Goal: Task Accomplishment & Management: Complete application form

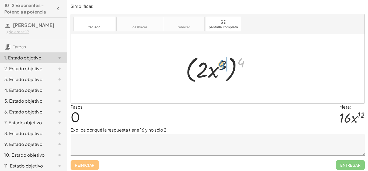
drag, startPoint x: 242, startPoint y: 63, endPoint x: 223, endPoint y: 65, distance: 18.9
click at [223, 65] on div at bounding box center [220, 68] width 74 height 31
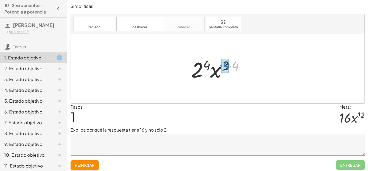
drag, startPoint x: 236, startPoint y: 67, endPoint x: 227, endPoint y: 66, distance: 9.2
drag, startPoint x: 219, startPoint y: 71, endPoint x: 200, endPoint y: 68, distance: 19.6
click at [200, 68] on div at bounding box center [220, 69] width 56 height 28
drag, startPoint x: 209, startPoint y: 63, endPoint x: 228, endPoint y: 64, distance: 19.4
click at [228, 64] on div at bounding box center [220, 69] width 56 height 28
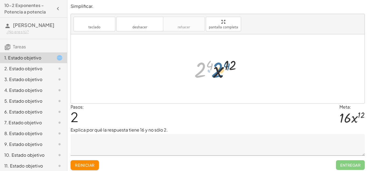
drag, startPoint x: 197, startPoint y: 70, endPoint x: 217, endPoint y: 70, distance: 19.4
click at [217, 70] on div at bounding box center [220, 69] width 56 height 28
drag, startPoint x: 212, startPoint y: 64, endPoint x: 205, endPoint y: 65, distance: 7.1
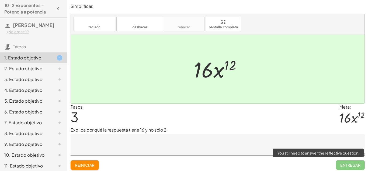
click at [350, 165] on span "Entregar" at bounding box center [350, 165] width 29 height 10
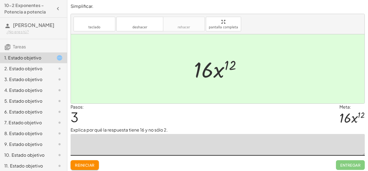
click at [238, 143] on textarea at bounding box center [218, 145] width 294 height 22
click at [58, 72] on icon at bounding box center [59, 68] width 6 height 6
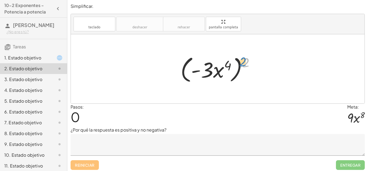
click at [245, 64] on div at bounding box center [220, 68] width 84 height 31
click at [125, 142] on textarea at bounding box center [218, 145] width 294 height 22
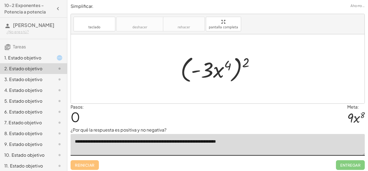
type textarea "**********"
drag, startPoint x: 248, startPoint y: 61, endPoint x: 229, endPoint y: 63, distance: 19.8
click at [229, 63] on div at bounding box center [220, 68] width 84 height 31
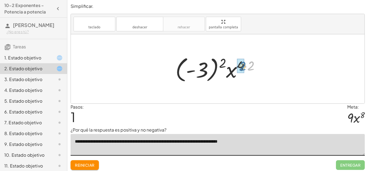
drag, startPoint x: 249, startPoint y: 68, endPoint x: 240, endPoint y: 69, distance: 9.4
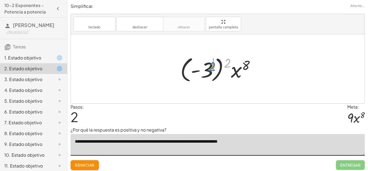
drag, startPoint x: 227, startPoint y: 62, endPoint x: 209, endPoint y: 66, distance: 18.0
click at [209, 66] on div at bounding box center [220, 69] width 84 height 30
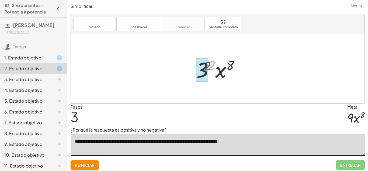
drag, startPoint x: 213, startPoint y: 66, endPoint x: 209, endPoint y: 67, distance: 4.3
click at [209, 67] on div at bounding box center [219, 69] width 53 height 28
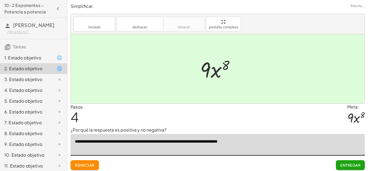
click at [343, 165] on font "Entregar" at bounding box center [350, 164] width 20 height 5
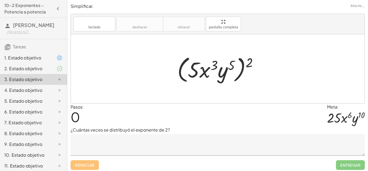
click at [56, 93] on icon at bounding box center [59, 90] width 6 height 6
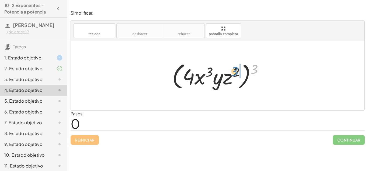
drag, startPoint x: 255, startPoint y: 68, endPoint x: 235, endPoint y: 70, distance: 20.1
click at [235, 70] on div at bounding box center [219, 75] width 100 height 31
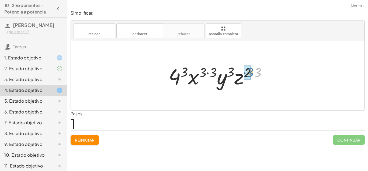
drag, startPoint x: 258, startPoint y: 73, endPoint x: 250, endPoint y: 73, distance: 7.8
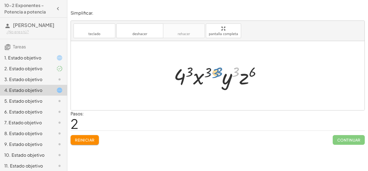
drag, startPoint x: 237, startPoint y: 75, endPoint x: 220, endPoint y: 75, distance: 16.7
click at [220, 75] on div at bounding box center [219, 76] width 97 height 28
drag, startPoint x: 253, startPoint y: 73, endPoint x: 234, endPoint y: 73, distance: 18.9
click at [234, 73] on div at bounding box center [219, 76] width 97 height 28
click at [233, 79] on div at bounding box center [219, 76] width 97 height 28
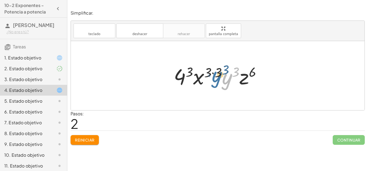
drag, startPoint x: 233, startPoint y: 79, endPoint x: 222, endPoint y: 77, distance: 10.7
click at [222, 77] on div at bounding box center [219, 76] width 97 height 28
drag, startPoint x: 218, startPoint y: 73, endPoint x: 211, endPoint y: 73, distance: 7.0
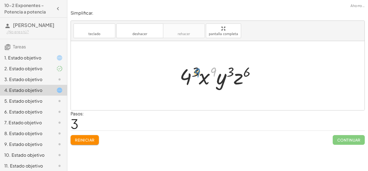
drag, startPoint x: 213, startPoint y: 73, endPoint x: 197, endPoint y: 74, distance: 15.4
click at [197, 74] on div at bounding box center [220, 76] width 86 height 28
drag, startPoint x: 203, startPoint y: 77, endPoint x: 189, endPoint y: 77, distance: 14.8
click at [189, 77] on div at bounding box center [220, 76] width 86 height 28
drag, startPoint x: 236, startPoint y: 80, endPoint x: 211, endPoint y: 81, distance: 25.1
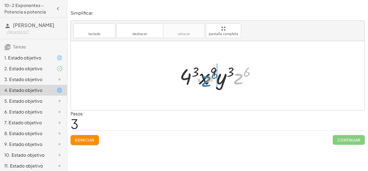
click at [208, 82] on div at bounding box center [220, 76] width 86 height 28
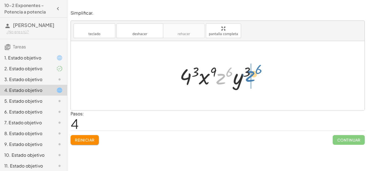
drag, startPoint x: 224, startPoint y: 76, endPoint x: 254, endPoint y: 74, distance: 30.2
click at [254, 74] on div at bounding box center [220, 76] width 86 height 28
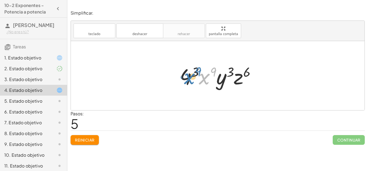
drag, startPoint x: 202, startPoint y: 76, endPoint x: 187, endPoint y: 75, distance: 15.4
click at [187, 75] on div at bounding box center [220, 76] width 86 height 28
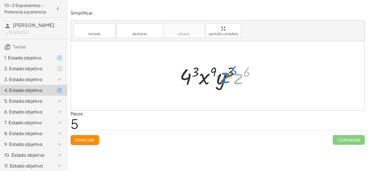
drag, startPoint x: 238, startPoint y: 80, endPoint x: 225, endPoint y: 79, distance: 13.2
click at [225, 79] on div at bounding box center [220, 76] width 86 height 28
drag, startPoint x: 249, startPoint y: 73, endPoint x: 231, endPoint y: 73, distance: 17.2
click at [231, 73] on div at bounding box center [220, 76] width 86 height 28
drag, startPoint x: 196, startPoint y: 70, endPoint x: 227, endPoint y: 69, distance: 31.5
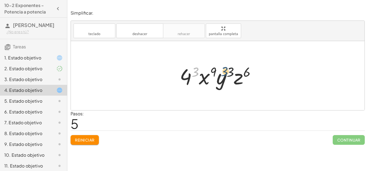
click at [227, 69] on div at bounding box center [220, 76] width 86 height 28
drag, startPoint x: 231, startPoint y: 72, endPoint x: 197, endPoint y: 71, distance: 33.7
click at [197, 71] on div at bounding box center [220, 76] width 86 height 28
click at [186, 78] on div at bounding box center [220, 76] width 86 height 28
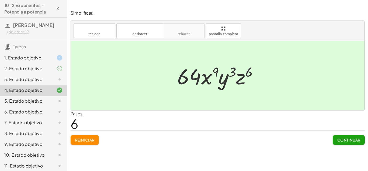
click at [357, 142] on button "Continuar" at bounding box center [349, 140] width 32 height 10
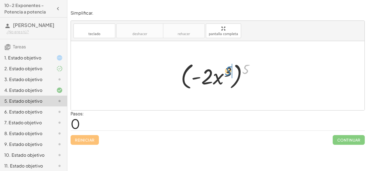
drag, startPoint x: 247, startPoint y: 68, endPoint x: 229, endPoint y: 70, distance: 17.9
click at [229, 70] on div at bounding box center [219, 75] width 83 height 31
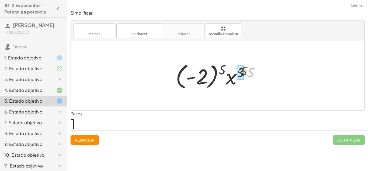
drag, startPoint x: 250, startPoint y: 74, endPoint x: 243, endPoint y: 73, distance: 7.1
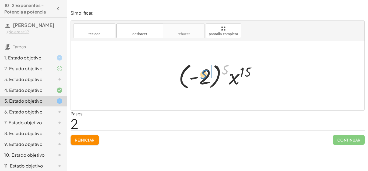
drag, startPoint x: 227, startPoint y: 70, endPoint x: 204, endPoint y: 75, distance: 22.6
click at [204, 75] on div at bounding box center [219, 76] width 87 height 30
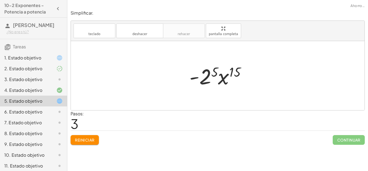
click at [208, 73] on div at bounding box center [220, 76] width 66 height 28
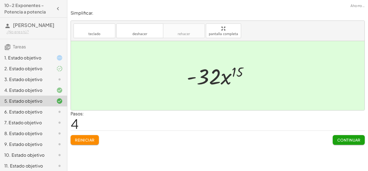
click at [354, 138] on font "Continuar" at bounding box center [348, 139] width 23 height 5
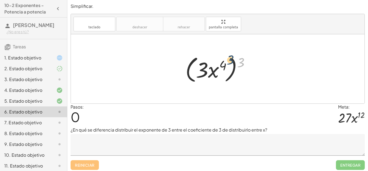
drag, startPoint x: 237, startPoint y: 64, endPoint x: 221, endPoint y: 69, distance: 17.4
click at [221, 69] on div at bounding box center [220, 68] width 74 height 31
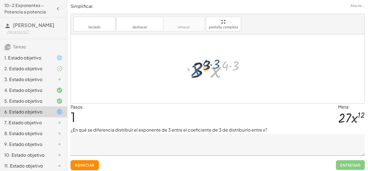
drag, startPoint x: 206, startPoint y: 69, endPoint x: 198, endPoint y: 69, distance: 8.4
click at [198, 69] on div at bounding box center [219, 69] width 63 height 28
click at [200, 72] on div at bounding box center [219, 69] width 63 height 28
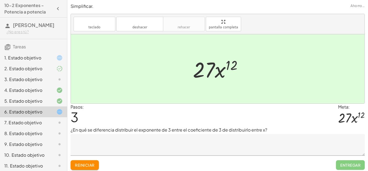
click at [232, 142] on textarea at bounding box center [218, 145] width 294 height 22
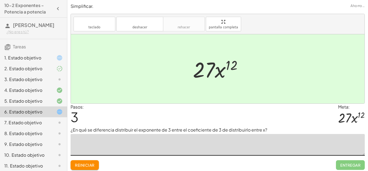
click at [58, 126] on icon at bounding box center [59, 122] width 6 height 6
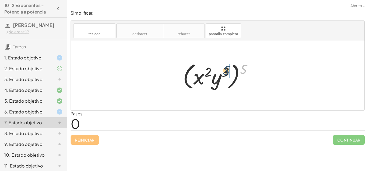
drag, startPoint x: 243, startPoint y: 70, endPoint x: 225, endPoint y: 71, distance: 18.1
click at [225, 71] on div at bounding box center [219, 75] width 79 height 31
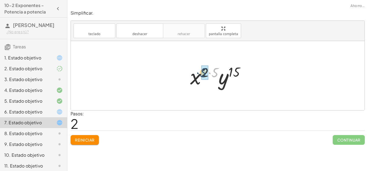
drag, startPoint x: 217, startPoint y: 74, endPoint x: 204, endPoint y: 74, distance: 12.1
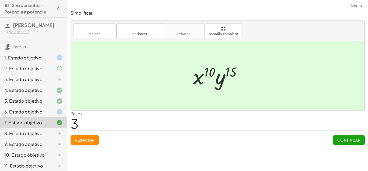
click at [201, 77] on div at bounding box center [219, 76] width 58 height 28
click at [345, 140] on font "Continuar" at bounding box center [348, 139] width 23 height 5
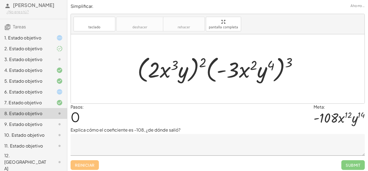
scroll to position [19, 0]
drag, startPoint x: 289, startPoint y: 62, endPoint x: 292, endPoint y: 62, distance: 3.5
click at [292, 62] on div at bounding box center [220, 68] width 170 height 31
drag, startPoint x: 286, startPoint y: 67, endPoint x: 271, endPoint y: 68, distance: 15.1
click at [271, 68] on div at bounding box center [220, 68] width 170 height 31
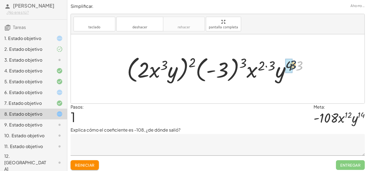
drag, startPoint x: 299, startPoint y: 68, endPoint x: 290, endPoint y: 67, distance: 8.7
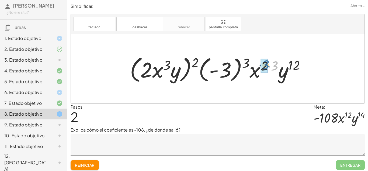
drag, startPoint x: 278, startPoint y: 65, endPoint x: 269, endPoint y: 64, distance: 9.2
click at [269, 64] on div at bounding box center [219, 68] width 185 height 31
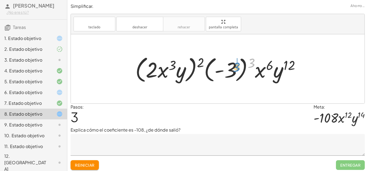
drag, startPoint x: 255, startPoint y: 61, endPoint x: 237, endPoint y: 65, distance: 18.8
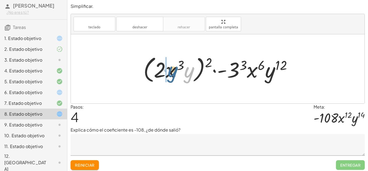
drag, startPoint x: 191, startPoint y: 72, endPoint x: 173, endPoint y: 71, distance: 17.9
click at [173, 71] on div at bounding box center [220, 68] width 158 height 31
drag, startPoint x: 173, startPoint y: 69, endPoint x: 197, endPoint y: 70, distance: 23.2
click at [197, 70] on div at bounding box center [220, 68] width 158 height 31
drag, startPoint x: 261, startPoint y: 64, endPoint x: 285, endPoint y: 64, distance: 24.0
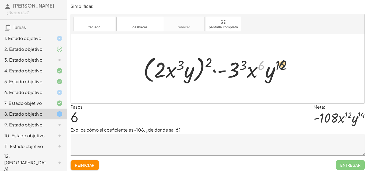
click at [285, 64] on div at bounding box center [220, 68] width 158 height 31
drag, startPoint x: 285, startPoint y: 64, endPoint x: 262, endPoint y: 65, distance: 22.9
click at [262, 65] on div at bounding box center [220, 68] width 158 height 31
drag, startPoint x: 242, startPoint y: 61, endPoint x: 261, endPoint y: 63, distance: 18.7
click at [261, 63] on div at bounding box center [220, 68] width 158 height 31
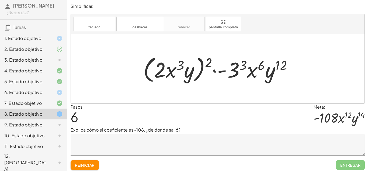
click at [86, 164] on font "Reiniciar" at bounding box center [84, 164] width 19 height 5
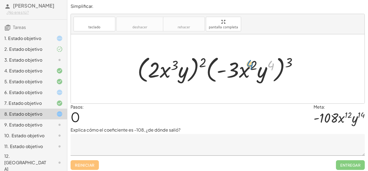
drag, startPoint x: 271, startPoint y: 65, endPoint x: 250, endPoint y: 64, distance: 21.3
click at [250, 64] on div at bounding box center [220, 68] width 170 height 31
drag, startPoint x: 289, startPoint y: 61, endPoint x: 261, endPoint y: 62, distance: 27.2
click at [261, 62] on div at bounding box center [220, 68] width 170 height 31
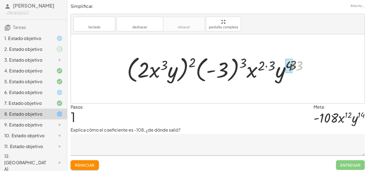
drag, startPoint x: 299, startPoint y: 68, endPoint x: 292, endPoint y: 67, distance: 7.6
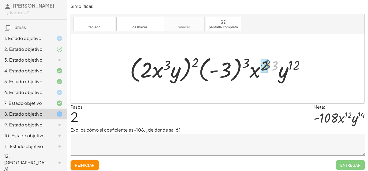
drag, startPoint x: 273, startPoint y: 66, endPoint x: 264, endPoint y: 64, distance: 9.0
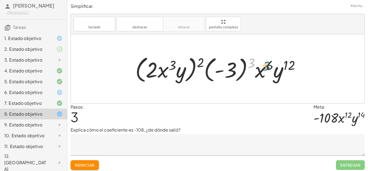
drag, startPoint x: 253, startPoint y: 63, endPoint x: 268, endPoint y: 66, distance: 15.4
click at [268, 66] on div at bounding box center [220, 68] width 175 height 31
click at [84, 161] on button "Reiniciar" at bounding box center [85, 165] width 28 height 10
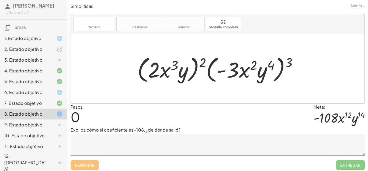
click at [52, 128] on div at bounding box center [55, 124] width 15 height 6
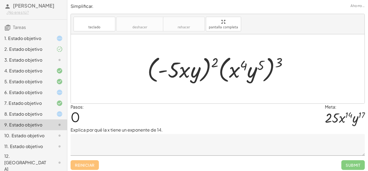
click at [284, 47] on div at bounding box center [218, 68] width 294 height 69
drag, startPoint x: 281, startPoint y: 63, endPoint x: 263, endPoint y: 63, distance: 17.5
click at [263, 63] on div at bounding box center [220, 68] width 150 height 31
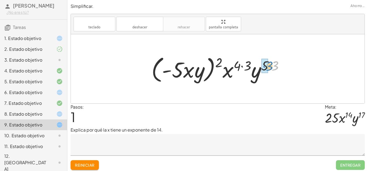
drag, startPoint x: 275, startPoint y: 65, endPoint x: 270, endPoint y: 66, distance: 5.7
click at [270, 66] on div at bounding box center [220, 68] width 142 height 31
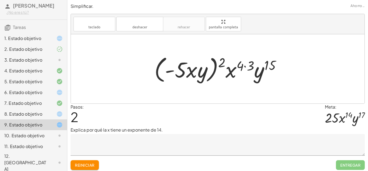
click at [80, 169] on button "Reiniciar" at bounding box center [85, 165] width 28 height 10
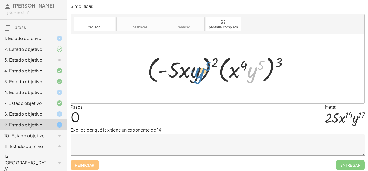
drag, startPoint x: 255, startPoint y: 76, endPoint x: 201, endPoint y: 76, distance: 53.9
click at [201, 76] on div at bounding box center [220, 68] width 150 height 31
click at [243, 65] on div at bounding box center [220, 68] width 150 height 31
click at [262, 65] on div at bounding box center [220, 68] width 150 height 31
click at [164, 70] on div at bounding box center [220, 68] width 150 height 31
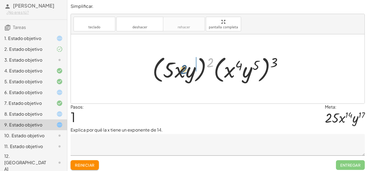
drag, startPoint x: 208, startPoint y: 64, endPoint x: 182, endPoint y: 70, distance: 27.5
click at [182, 70] on div at bounding box center [220, 68] width 140 height 31
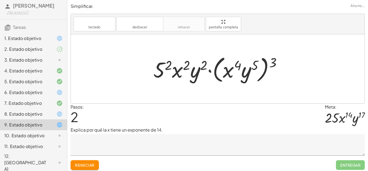
click at [203, 67] on div at bounding box center [220, 68] width 138 height 31
drag, startPoint x: 203, startPoint y: 67, endPoint x: 189, endPoint y: 67, distance: 14.6
click at [189, 67] on div at bounding box center [220, 68] width 138 height 31
drag, startPoint x: 172, startPoint y: 68, endPoint x: 166, endPoint y: 67, distance: 6.0
click at [166, 67] on div at bounding box center [220, 68] width 138 height 31
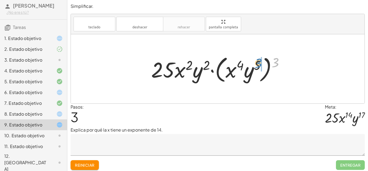
drag, startPoint x: 276, startPoint y: 64, endPoint x: 259, endPoint y: 64, distance: 17.5
click at [259, 64] on div at bounding box center [219, 68] width 143 height 31
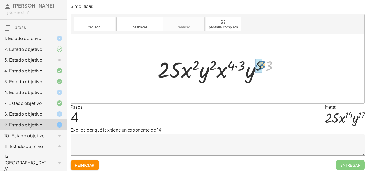
drag, startPoint x: 271, startPoint y: 69, endPoint x: 263, endPoint y: 68, distance: 8.1
click at [263, 68] on div at bounding box center [220, 69] width 130 height 28
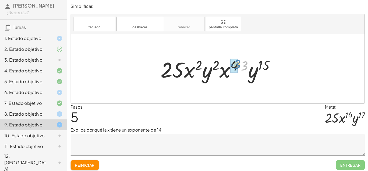
drag, startPoint x: 243, startPoint y: 69, endPoint x: 235, endPoint y: 68, distance: 7.6
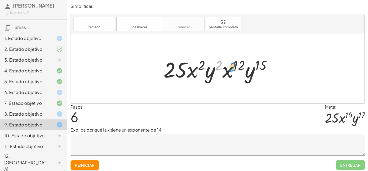
drag, startPoint x: 218, startPoint y: 64, endPoint x: 234, endPoint y: 65, distance: 15.2
click at [234, 65] on div at bounding box center [220, 69] width 118 height 28
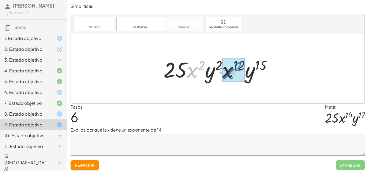
drag, startPoint x: 193, startPoint y: 70, endPoint x: 230, endPoint y: 71, distance: 37.2
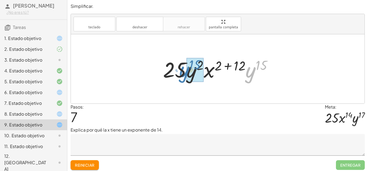
drag, startPoint x: 253, startPoint y: 75, endPoint x: 186, endPoint y: 75, distance: 66.8
click at [186, 75] on div at bounding box center [219, 69] width 119 height 28
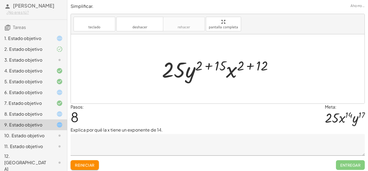
click at [210, 66] on div at bounding box center [219, 69] width 121 height 28
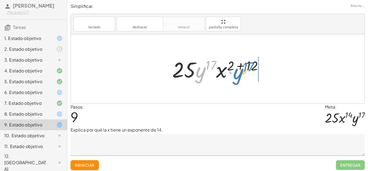
drag, startPoint x: 198, startPoint y: 71, endPoint x: 236, endPoint y: 73, distance: 38.0
click at [236, 73] on div at bounding box center [219, 69] width 100 height 28
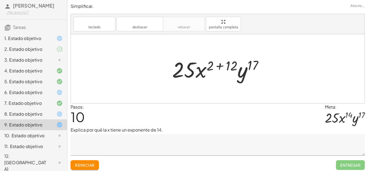
click at [218, 66] on div at bounding box center [219, 69] width 100 height 28
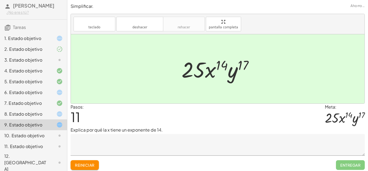
click at [224, 141] on textarea at bounding box center [218, 145] width 294 height 22
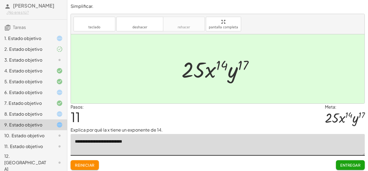
click at [105, 142] on textarea "**********" at bounding box center [218, 145] width 294 height 22
click at [116, 143] on textarea "**********" at bounding box center [218, 145] width 294 height 22
click at [79, 142] on textarea "**********" at bounding box center [218, 145] width 294 height 22
type textarea "**********"
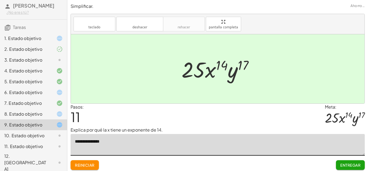
click at [106, 140] on textarea "**********" at bounding box center [218, 145] width 294 height 22
drag, startPoint x: 106, startPoint y: 141, endPoint x: 66, endPoint y: 135, distance: 40.6
click at [66, 135] on main "**********" at bounding box center [184, 86] width 368 height 173
type textarea "**********"
click at [347, 162] on font "Entregar" at bounding box center [350, 164] width 20 height 5
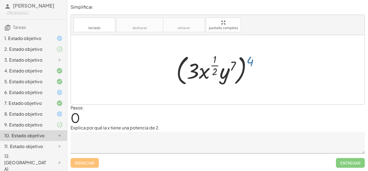
click at [253, 60] on div at bounding box center [219, 69] width 92 height 35
drag, startPoint x: 253, startPoint y: 60, endPoint x: 234, endPoint y: 68, distance: 20.5
click at [234, 68] on div at bounding box center [219, 69] width 92 height 35
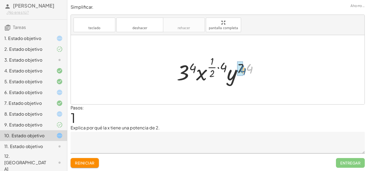
drag, startPoint x: 251, startPoint y: 66, endPoint x: 244, endPoint y: 68, distance: 7.5
click at [244, 68] on div at bounding box center [219, 70] width 91 height 32
click at [241, 70] on div at bounding box center [220, 70] width 90 height 32
drag, startPoint x: 224, startPoint y: 67, endPoint x: 213, endPoint y: 71, distance: 11.7
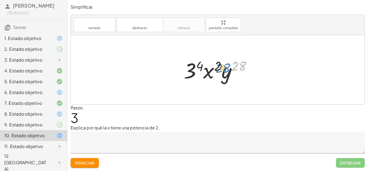
drag, startPoint x: 239, startPoint y: 65, endPoint x: 221, endPoint y: 67, distance: 17.6
click at [221, 67] on div at bounding box center [219, 70] width 77 height 28
drag, startPoint x: 198, startPoint y: 67, endPoint x: 193, endPoint y: 67, distance: 5.4
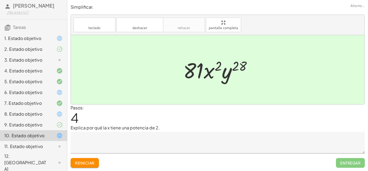
click at [206, 137] on textarea at bounding box center [218, 142] width 294 height 22
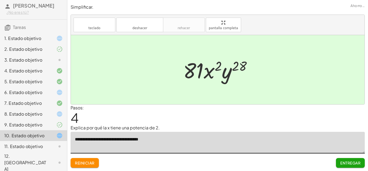
click at [145, 141] on textarea "**********" at bounding box center [218, 142] width 294 height 22
click at [139, 140] on textarea "**********" at bounding box center [218, 142] width 294 height 22
click at [140, 140] on textarea "**********" at bounding box center [218, 142] width 294 height 22
type textarea "**********"
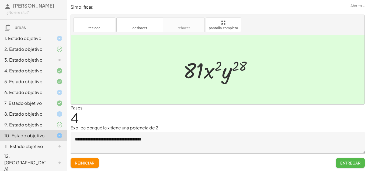
click at [352, 160] on font "Entregar" at bounding box center [350, 162] width 20 height 5
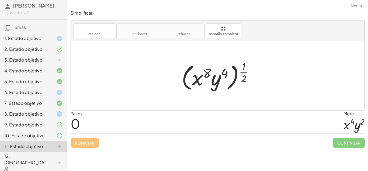
scroll to position [20, 0]
drag, startPoint x: 246, startPoint y: 76, endPoint x: 228, endPoint y: 73, distance: 18.3
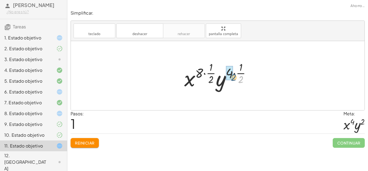
drag, startPoint x: 243, startPoint y: 77, endPoint x: 235, endPoint y: 75, distance: 8.2
click at [235, 75] on div at bounding box center [220, 76] width 76 height 32
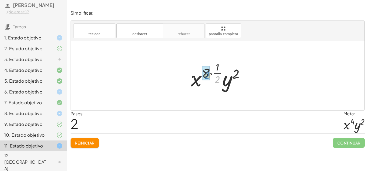
drag, startPoint x: 217, startPoint y: 77, endPoint x: 206, endPoint y: 73, distance: 11.8
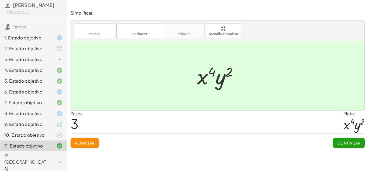
click at [357, 139] on button "Continuar" at bounding box center [349, 143] width 32 height 10
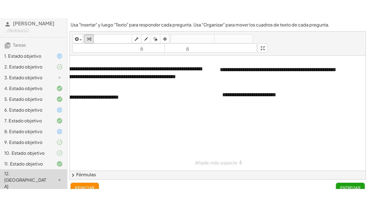
scroll to position [0, 0]
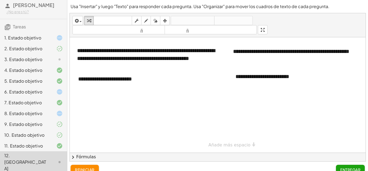
click at [160, 86] on div at bounding box center [224, 94] width 309 height 115
click at [117, 92] on div at bounding box center [224, 94] width 309 height 115
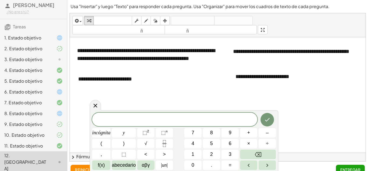
click at [116, 92] on div at bounding box center [224, 94] width 309 height 115
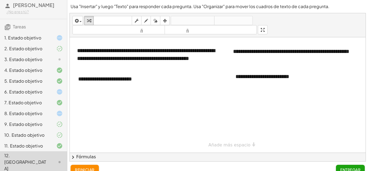
click at [95, 91] on div at bounding box center [224, 94] width 309 height 115
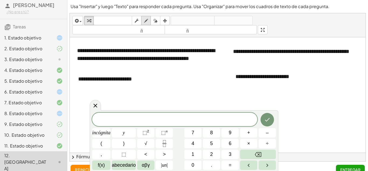
click at [145, 24] on button "dibujar" at bounding box center [146, 20] width 10 height 9
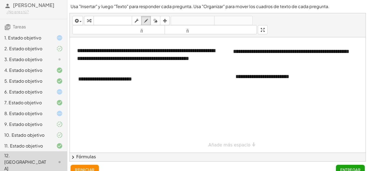
click at [105, 95] on div at bounding box center [224, 94] width 309 height 115
click at [225, 142] on div "**********" at bounding box center [224, 94] width 309 height 115
click at [154, 22] on icon "button" at bounding box center [156, 21] width 4 height 6
click at [104, 95] on div at bounding box center [224, 152] width 309 height 230
click at [102, 20] on font "teclado" at bounding box center [113, 20] width 36 height 5
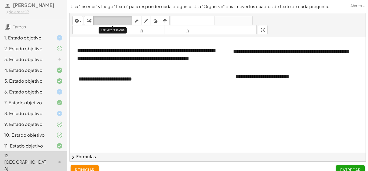
click at [102, 20] on font "teclado" at bounding box center [113, 20] width 36 height 5
click at [267, 52] on div "**********" at bounding box center [218, 87] width 296 height 148
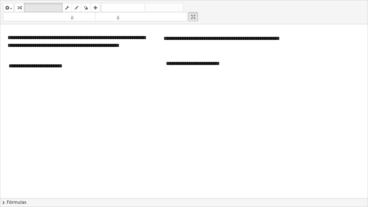
click at [23, 101] on div at bounding box center [183, 139] width 367 height 230
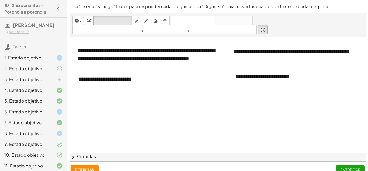
click at [60, 82] on icon at bounding box center [59, 79] width 6 height 6
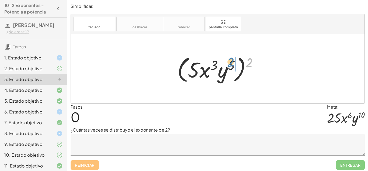
drag, startPoint x: 249, startPoint y: 63, endPoint x: 230, endPoint y: 63, distance: 19.1
click at [230, 63] on div at bounding box center [220, 68] width 90 height 31
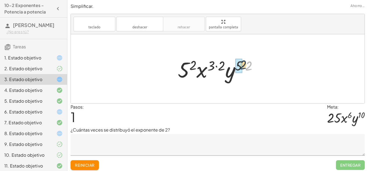
drag, startPoint x: 249, startPoint y: 64, endPoint x: 242, endPoint y: 64, distance: 6.8
click at [242, 64] on div at bounding box center [219, 69] width 89 height 28
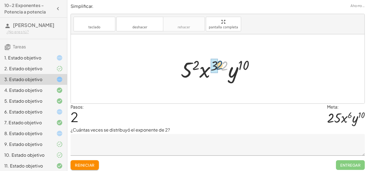
drag, startPoint x: 226, startPoint y: 64, endPoint x: 219, endPoint y: 63, distance: 7.1
click at [219, 63] on div at bounding box center [219, 69] width 83 height 28
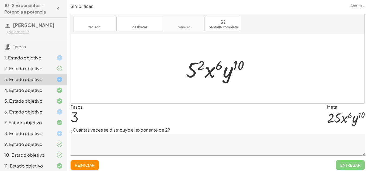
click at [202, 64] on div at bounding box center [219, 69] width 73 height 28
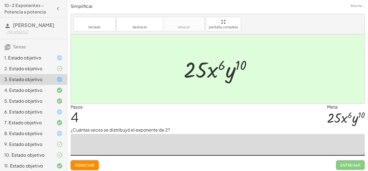
click at [224, 140] on textarea at bounding box center [218, 145] width 294 height 22
type textarea "*"
click at [94, 162] on button "Reiniciar" at bounding box center [85, 165] width 28 height 10
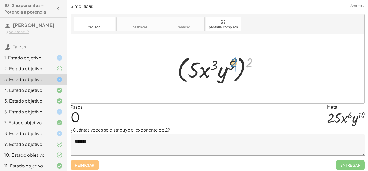
drag, startPoint x: 247, startPoint y: 64, endPoint x: 231, endPoint y: 65, distance: 15.9
click at [231, 65] on div at bounding box center [220, 68] width 90 height 31
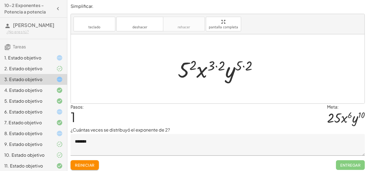
click at [85, 163] on font "Reiniciar" at bounding box center [84, 164] width 19 height 5
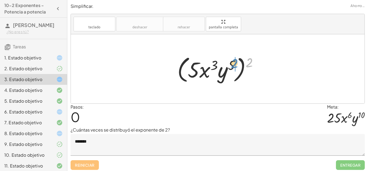
drag, startPoint x: 252, startPoint y: 67, endPoint x: 235, endPoint y: 68, distance: 16.2
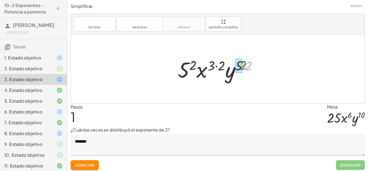
drag, startPoint x: 250, startPoint y: 69, endPoint x: 244, endPoint y: 68, distance: 6.0
click at [244, 68] on div at bounding box center [219, 69] width 89 height 28
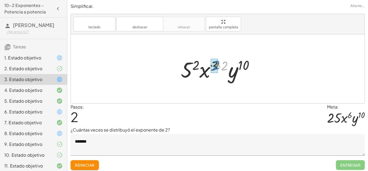
drag, startPoint x: 227, startPoint y: 67, endPoint x: 218, endPoint y: 66, distance: 9.2
click at [218, 66] on div at bounding box center [219, 69] width 83 height 28
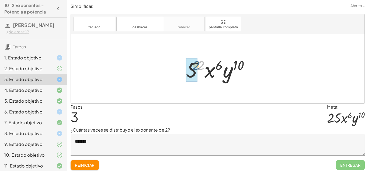
drag, startPoint x: 204, startPoint y: 64, endPoint x: 197, endPoint y: 64, distance: 6.2
click at [197, 64] on div at bounding box center [219, 69] width 73 height 28
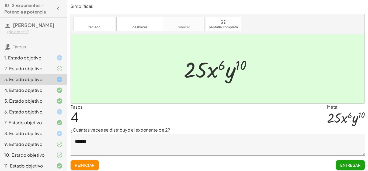
click at [78, 140] on textarea "*******" at bounding box center [218, 145] width 294 height 22
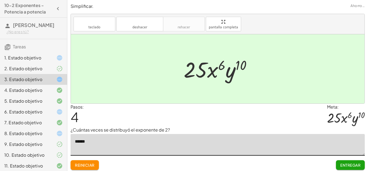
type textarea "*******"
click at [353, 164] on font "Entregar" at bounding box center [350, 164] width 20 height 5
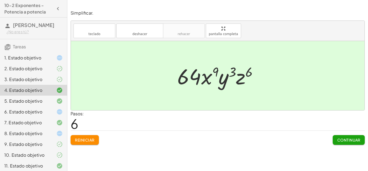
click at [61, 115] on icon at bounding box center [59, 111] width 6 height 6
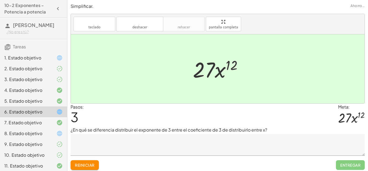
click at [48, 82] on div at bounding box center [55, 79] width 15 height 6
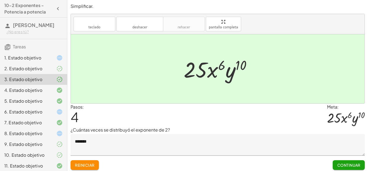
click at [338, 162] on font "Continuar" at bounding box center [348, 164] width 23 height 5
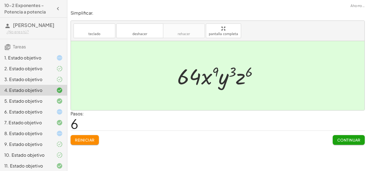
click at [59, 128] on div "6. Estado objetivo" at bounding box center [33, 133] width 67 height 11
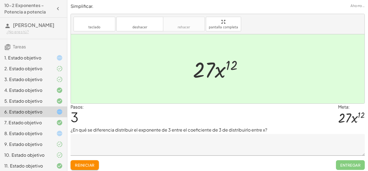
click at [41, 72] on div "2. Estado objetivo" at bounding box center [25, 68] width 43 height 6
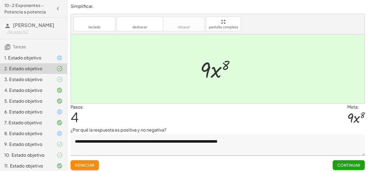
click at [336, 162] on button "Continuar" at bounding box center [349, 165] width 32 height 10
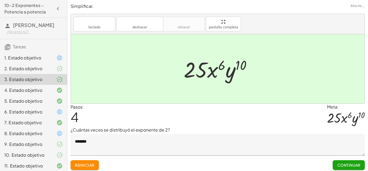
click at [60, 128] on div "6. Estado objetivo" at bounding box center [33, 133] width 67 height 11
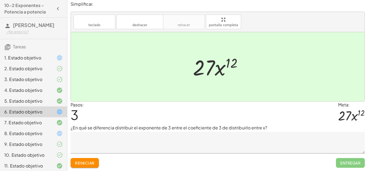
click at [132, 145] on textarea at bounding box center [218, 142] width 294 height 22
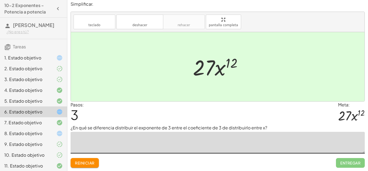
scroll to position [20, 0]
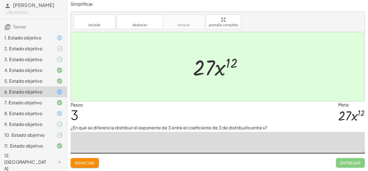
click at [26, 165] on div "12. [GEOGRAPHIC_DATA]" at bounding box center [25, 161] width 43 height 19
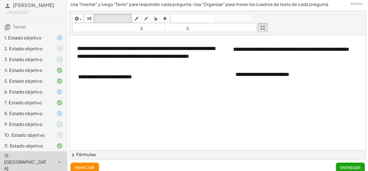
click at [105, 103] on div at bounding box center [224, 150] width 309 height 230
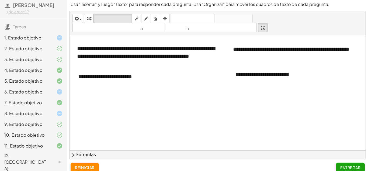
click at [110, 118] on div at bounding box center [224, 150] width 309 height 230
click at [142, 79] on div "**********" at bounding box center [113, 76] width 81 height 19
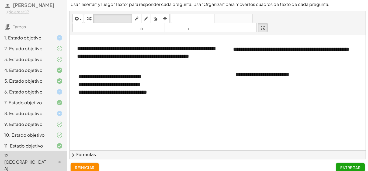
click at [126, 154] on button "chevron_right Fórmulas" at bounding box center [218, 154] width 296 height 9
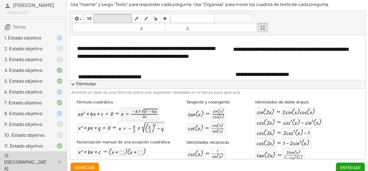
scroll to position [8, 0]
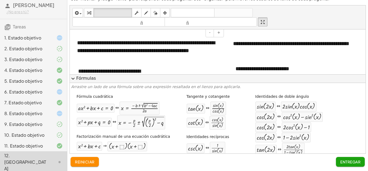
click at [160, 54] on div "**********" at bounding box center [148, 46] width 143 height 15
click at [74, 78] on span "expand_more" at bounding box center [73, 78] width 6 height 6
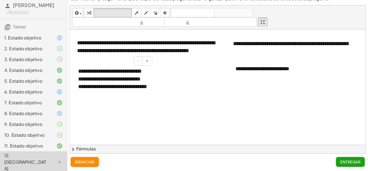
click at [124, 96] on div "**********" at bounding box center [113, 82] width 81 height 41
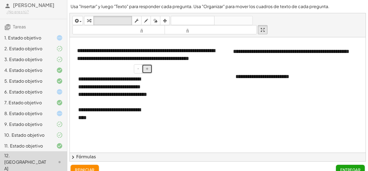
click at [151, 70] on button "+" at bounding box center [147, 68] width 10 height 9
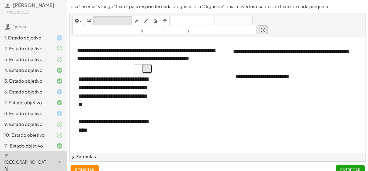
click at [151, 70] on button "+" at bounding box center [147, 68] width 10 height 9
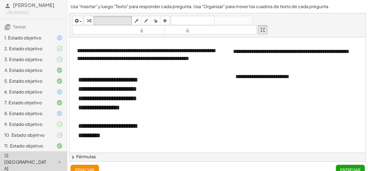
scroll to position [0, 13]
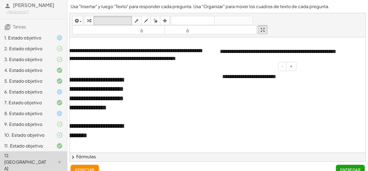
click at [289, 81] on div "**********" at bounding box center [257, 76] width 81 height 19
click at [59, 63] on icon at bounding box center [59, 59] width 6 height 6
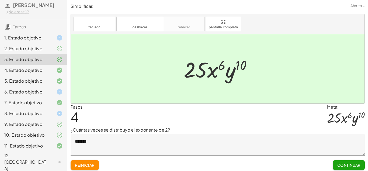
click at [59, 73] on icon at bounding box center [59, 70] width 6 height 6
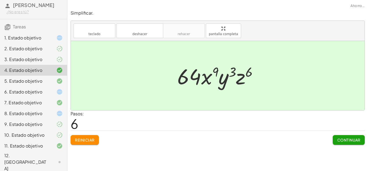
click at [59, 84] on icon at bounding box center [59, 81] width 6 height 6
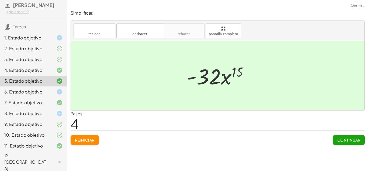
click at [47, 52] on div "2. Estado objetivo" at bounding box center [25, 48] width 43 height 6
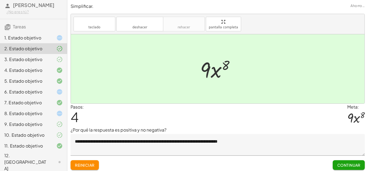
scroll to position [2, 0]
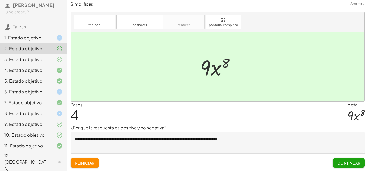
click at [47, 149] on div "11. Estado objetivo" at bounding box center [25, 145] width 43 height 6
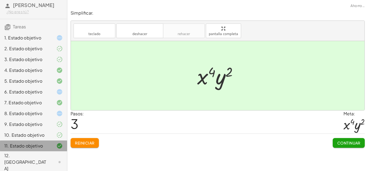
scroll to position [0, 0]
click at [56, 161] on icon at bounding box center [59, 161] width 6 height 6
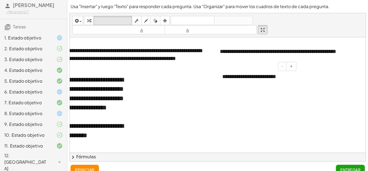
click at [290, 76] on div "**********" at bounding box center [257, 76] width 81 height 19
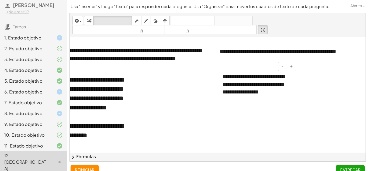
click at [263, 92] on font "**********" at bounding box center [253, 84] width 63 height 21
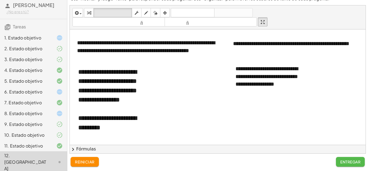
click at [355, 165] on button "Entregar" at bounding box center [350, 162] width 29 height 10
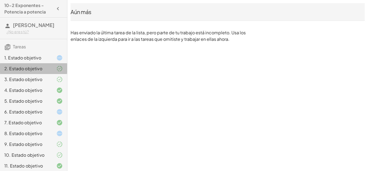
click at [50, 72] on div at bounding box center [55, 68] width 15 height 6
click at [53, 82] on div at bounding box center [55, 79] width 15 height 6
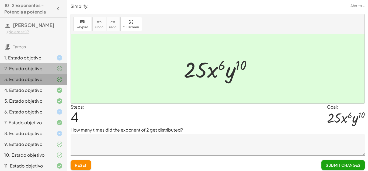
click at [60, 115] on icon at bounding box center [59, 111] width 6 height 6
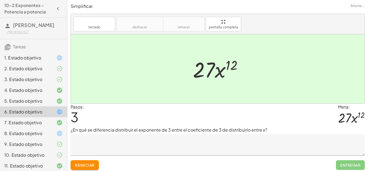
click at [178, 151] on textarea at bounding box center [218, 145] width 294 height 22
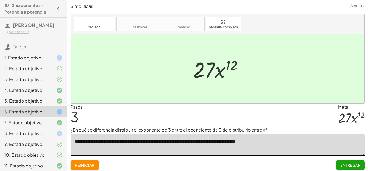
type textarea "**********"
click at [347, 164] on font "Entregar" at bounding box center [350, 164] width 20 height 5
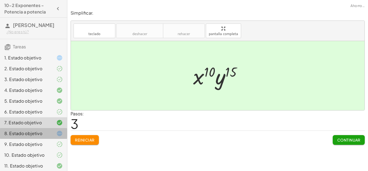
click at [55, 149] on div "8. Estado objetivo" at bounding box center [33, 154] width 67 height 11
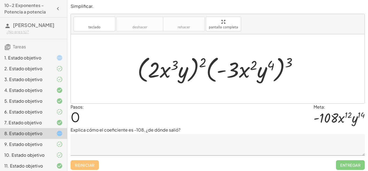
click at [154, 140] on textarea at bounding box center [218, 145] width 294 height 22
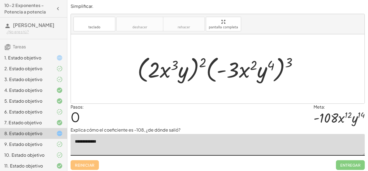
click at [155, 141] on textarea "**********" at bounding box center [218, 145] width 294 height 22
click at [166, 144] on textarea "**********" at bounding box center [218, 145] width 294 height 22
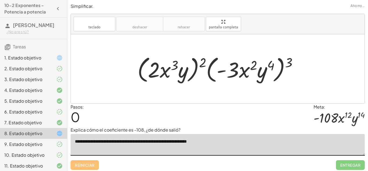
type textarea "**********"
